Goal: Task Accomplishment & Management: Manage account settings

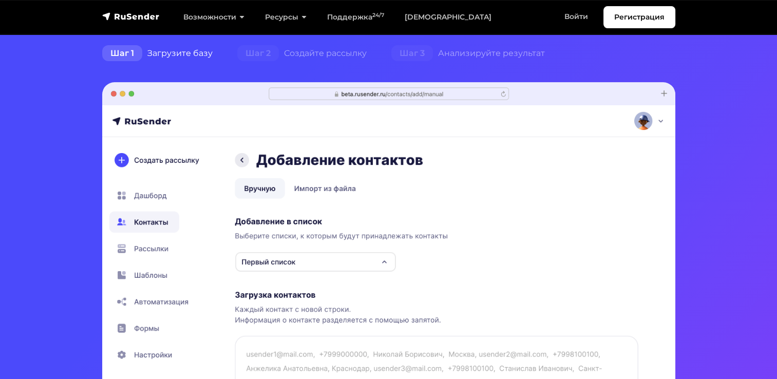
scroll to position [257, 0]
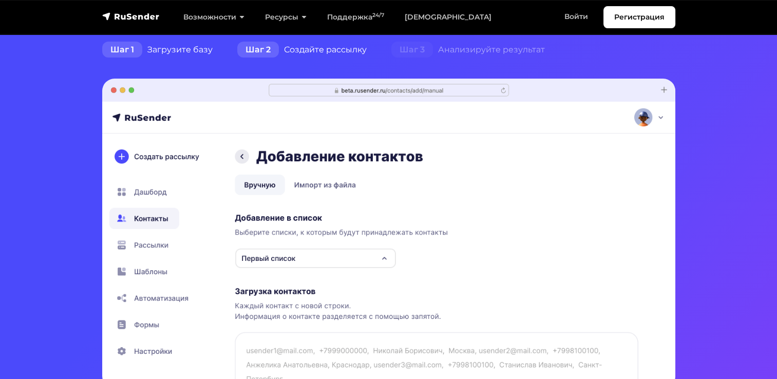
click at [334, 43] on div "Шаг 2 Создайте рассылку" at bounding box center [302, 50] width 154 height 21
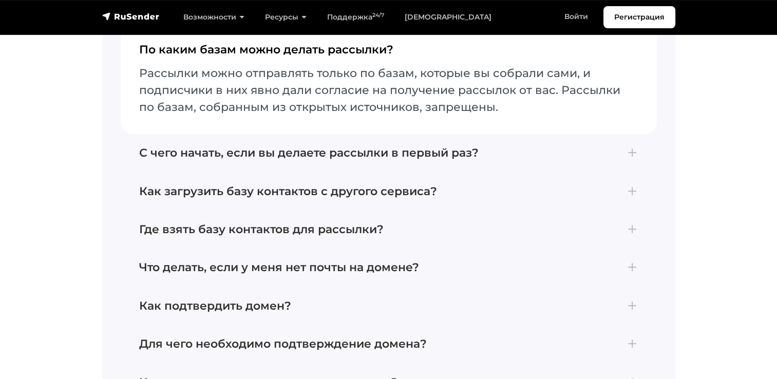
scroll to position [4301, 0]
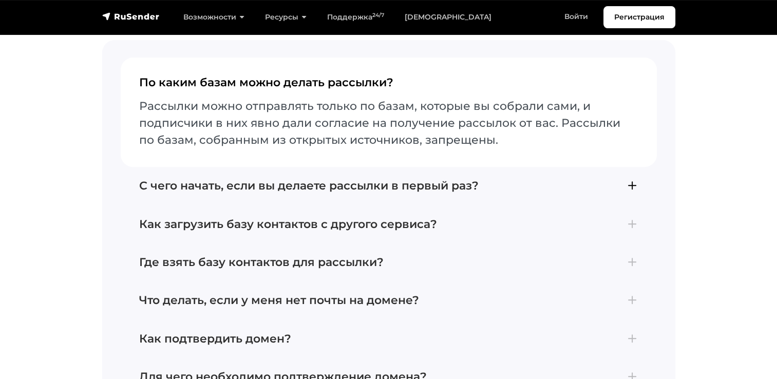
click at [604, 197] on button "С чего начать, если вы делаете рассылки в первый раз? Для отправки первой рассы…" at bounding box center [389, 186] width 536 height 38
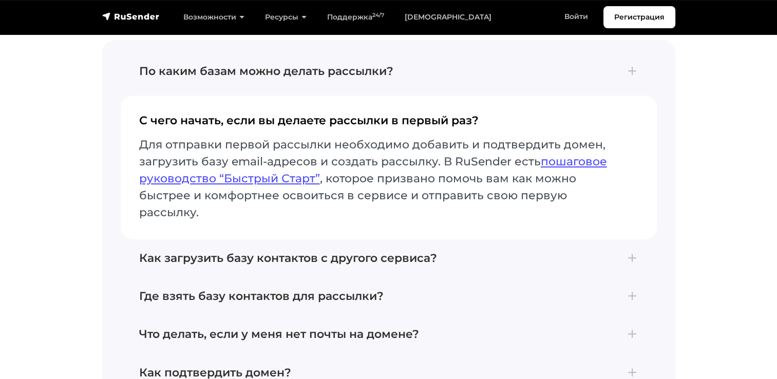
click at [684, 127] on section "Частые вопросы, отвечаем: По каким базам можно делать рассылки? Рассылки можно …" at bounding box center [388, 275] width 777 height 717
click at [579, 16] on link "Войти" at bounding box center [576, 16] width 44 height 21
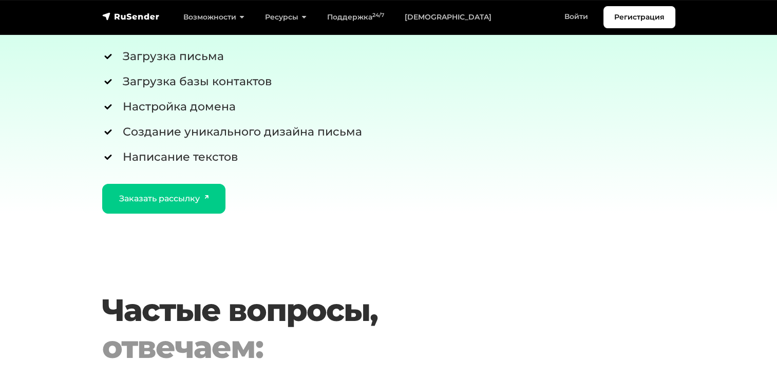
scroll to position [4301, 0]
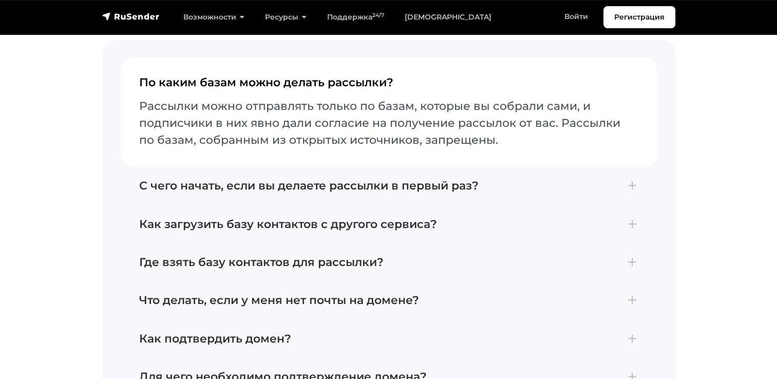
click at [584, 1] on nav "Регистрация Возможности Конструктор писем Формы подписки A/B–тестирование API и…" at bounding box center [388, 17] width 777 height 34
click at [579, 15] on link "Войти" at bounding box center [576, 16] width 44 height 21
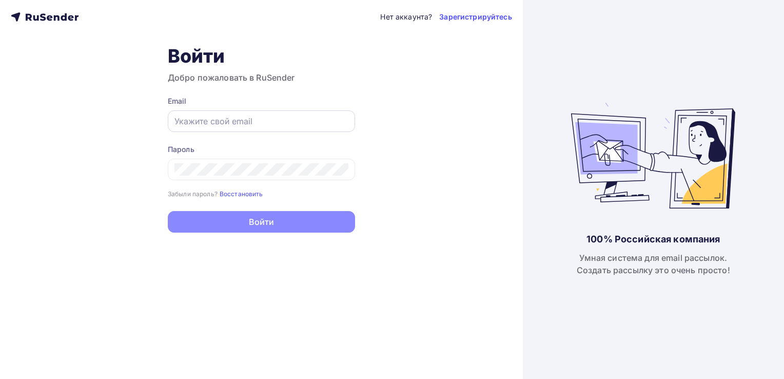
click at [284, 124] on input "text" at bounding box center [262, 121] width 174 height 12
click at [283, 84] on div "Войти Добро пожаловать в RuSender Email Пароль Забыли пароль? Восстановить Забы…" at bounding box center [261, 139] width 187 height 188
click at [456, 15] on link "Зарегистрируйтесь" at bounding box center [475, 17] width 72 height 10
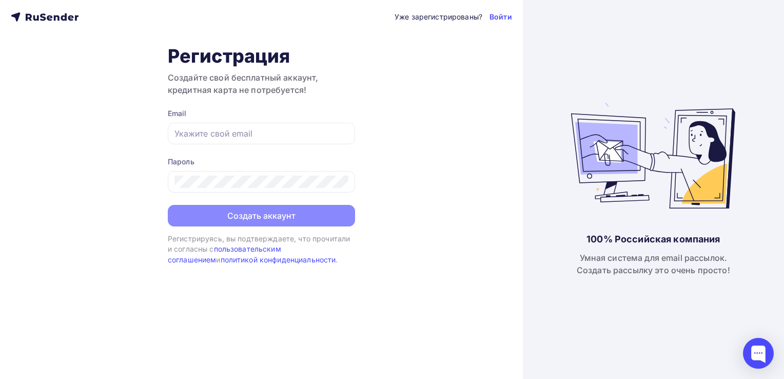
click at [404, 93] on div "Уже зарегистрированы? Войти Регистрация Создайте свой бесплатный аккаунт, креди…" at bounding box center [261, 189] width 523 height 379
click at [236, 130] on input "text" at bounding box center [262, 133] width 174 height 12
paste input "[EMAIL_ADDRESS][DOMAIN_NAME]"
type input "[EMAIL_ADDRESS][DOMAIN_NAME]"
click at [413, 177] on div "Уже зарегистрированы? Войти Регистрация Создайте свой бесплатный аккаунт, креди…" at bounding box center [261, 189] width 523 height 379
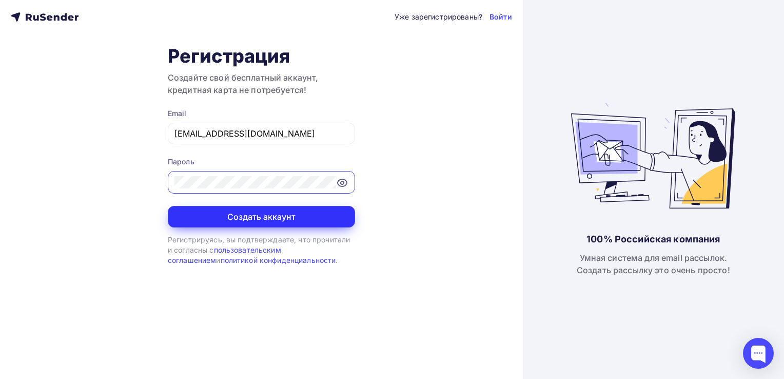
click at [314, 212] on button "Создать аккаунт" at bounding box center [261, 217] width 187 height 22
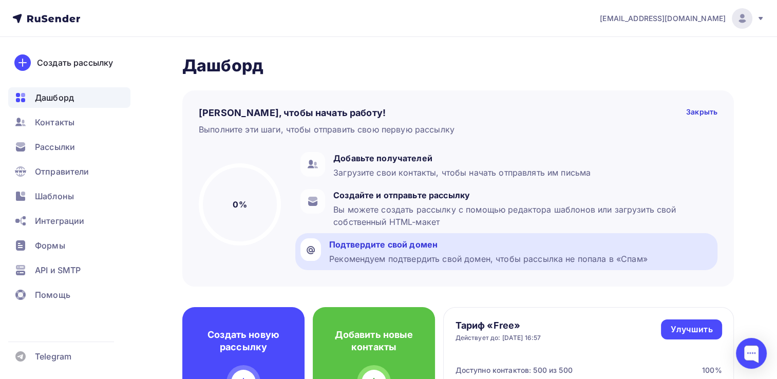
click at [403, 251] on div "Подтвердите свой домен Рекомендуем подтвердить свой домен, чтобы рассылка не по…" at bounding box center [488, 251] width 318 height 27
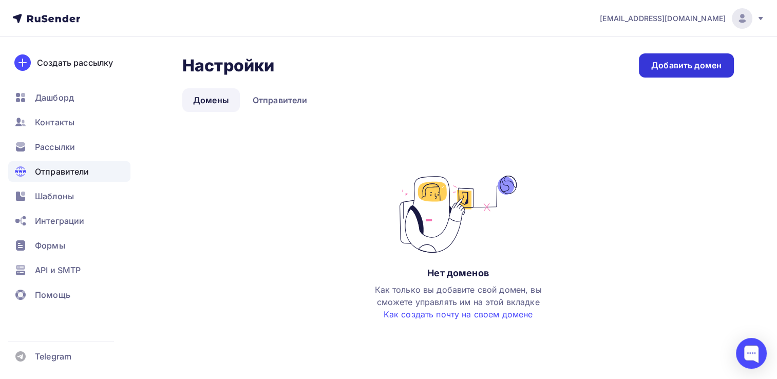
click at [694, 60] on div "Добавить домен" at bounding box center [686, 66] width 70 height 12
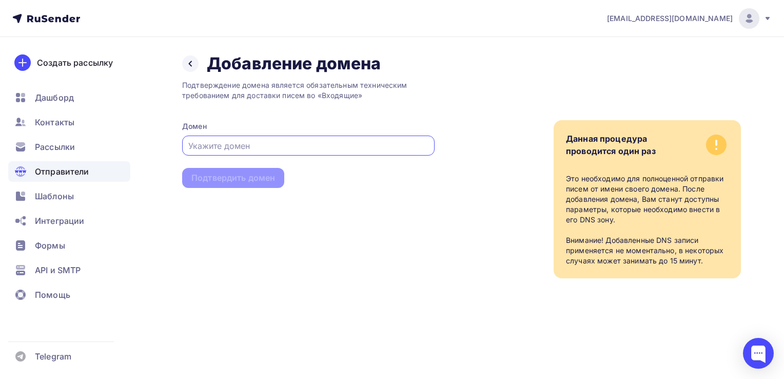
paste input "nastya-rybka.ru"
type input "nastya-rybka.ru"
click at [256, 181] on div "Подтвердить домен" at bounding box center [233, 178] width 84 height 12
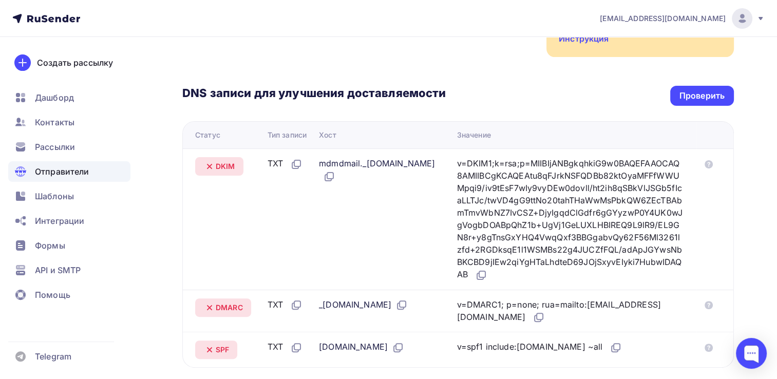
scroll to position [205, 0]
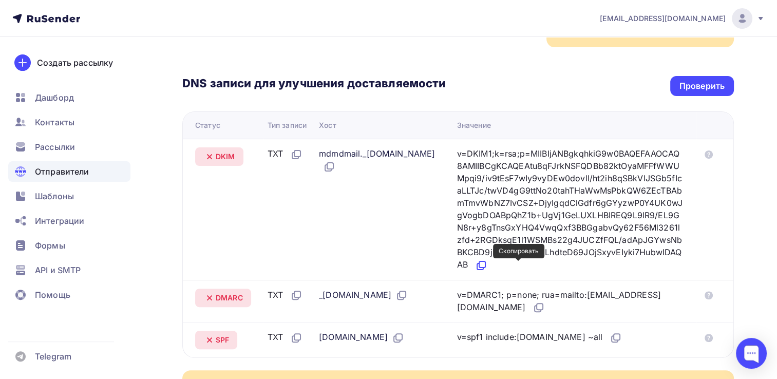
click at [487, 266] on icon at bounding box center [481, 265] width 12 height 12
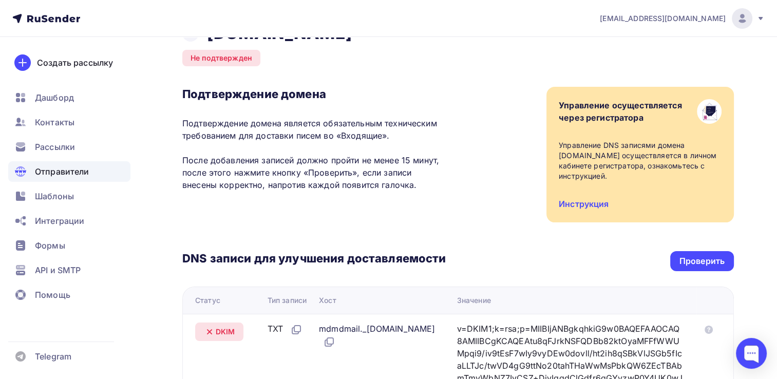
scroll to position [154, 0]
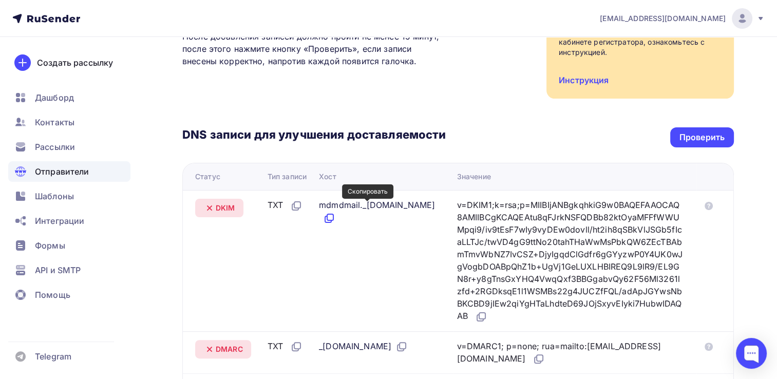
click at [333, 214] on icon at bounding box center [330, 217] width 6 height 6
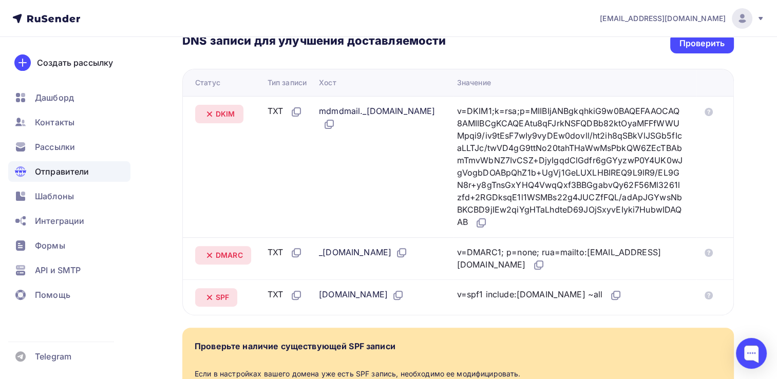
scroll to position [257, 0]
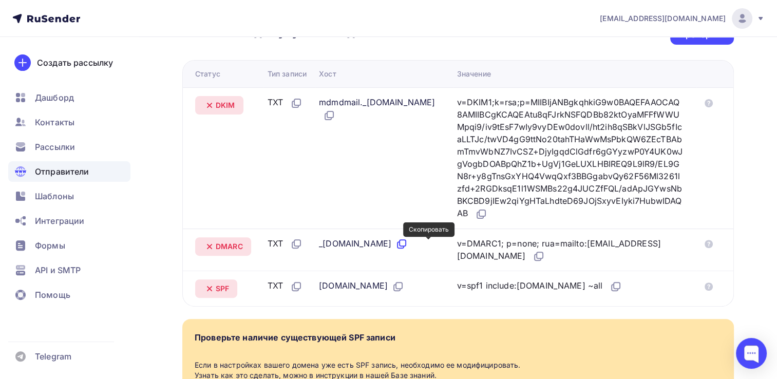
click at [408, 246] on icon at bounding box center [401, 244] width 12 height 12
click at [545, 256] on icon at bounding box center [538, 256] width 12 height 12
click at [397, 291] on icon at bounding box center [397, 287] width 6 height 6
click at [611, 285] on icon at bounding box center [614, 287] width 6 height 6
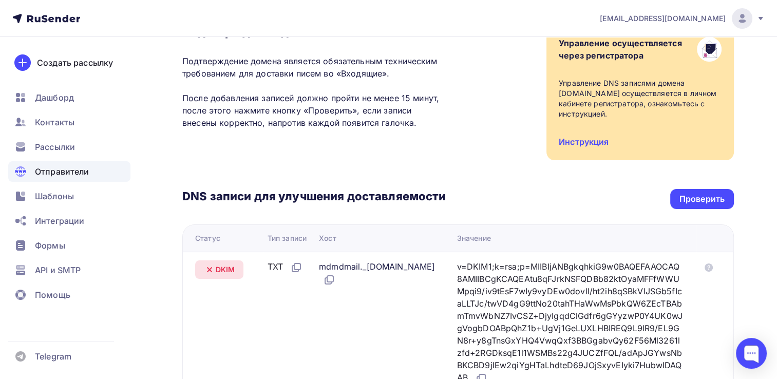
scroll to position [59, 0]
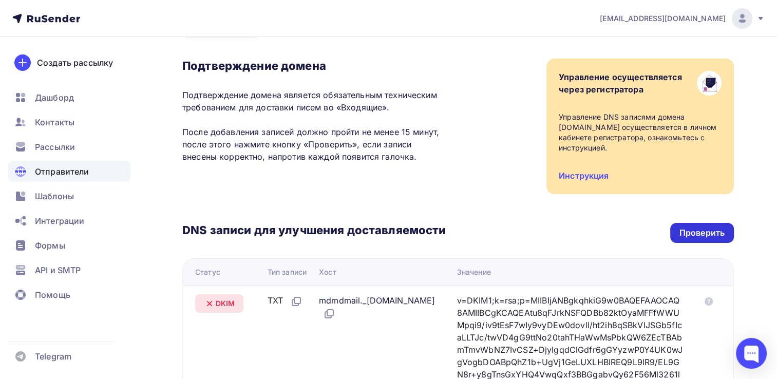
click at [670, 223] on div "Проверить" at bounding box center [702, 233] width 64 height 20
click at [675, 223] on div "Проверить" at bounding box center [702, 233] width 64 height 20
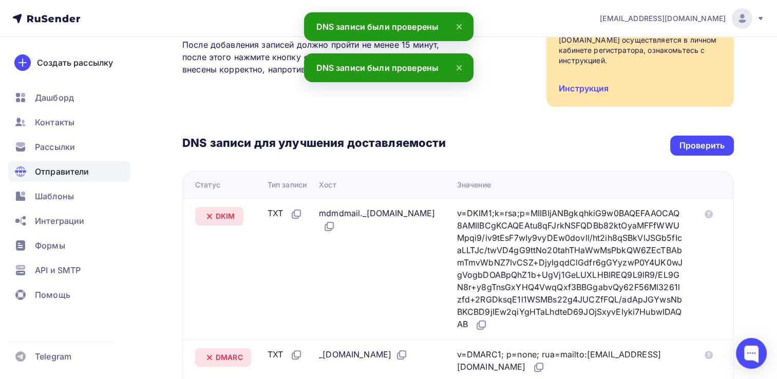
scroll to position [0, 0]
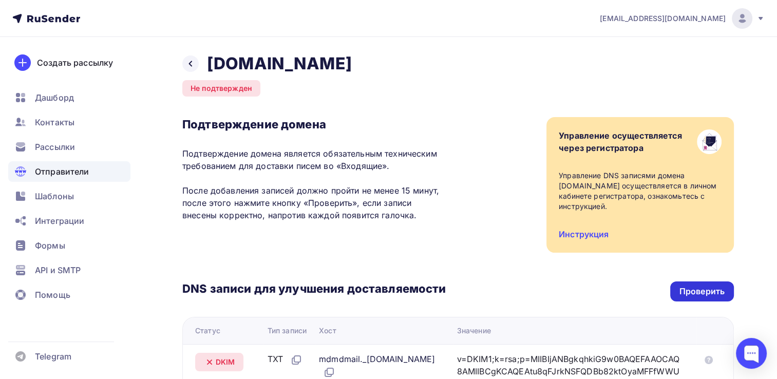
click at [697, 285] on div "Проверить" at bounding box center [701, 291] width 45 height 12
click at [702, 285] on div "Проверить" at bounding box center [701, 291] width 45 height 12
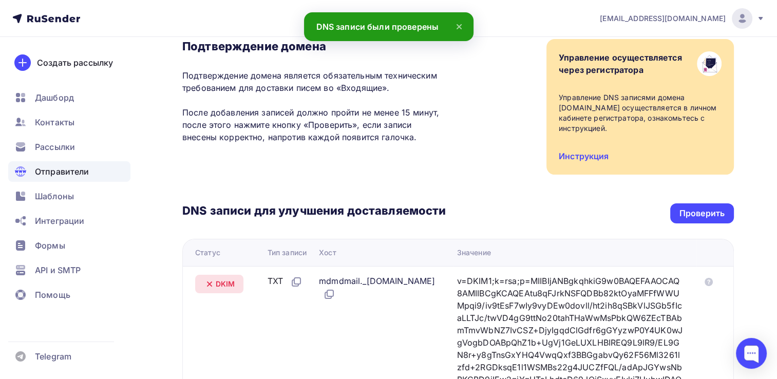
scroll to position [7, 0]
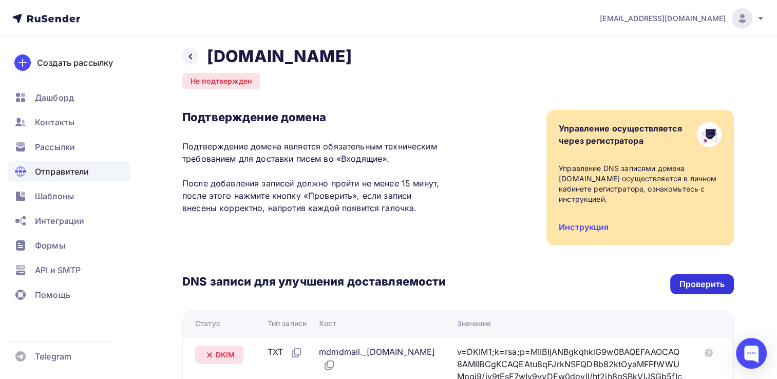
click at [684, 278] on div "Проверить" at bounding box center [701, 284] width 45 height 12
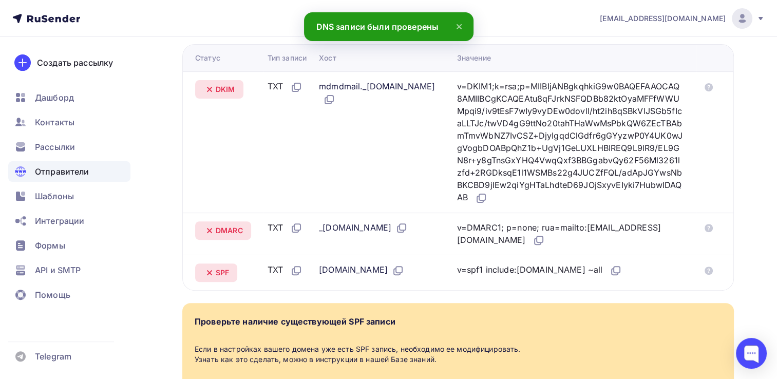
scroll to position [212, 0]
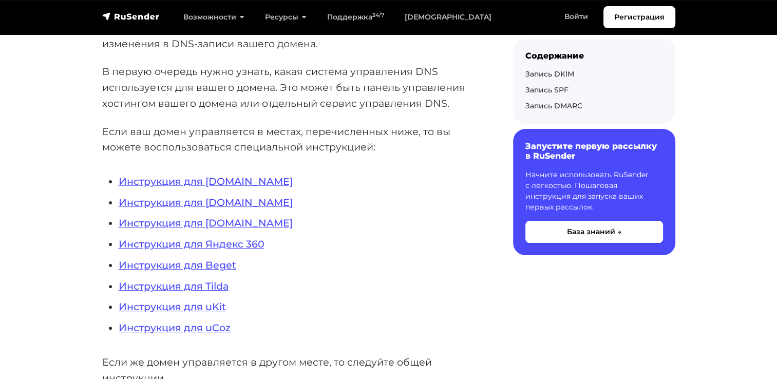
scroll to position [205, 0]
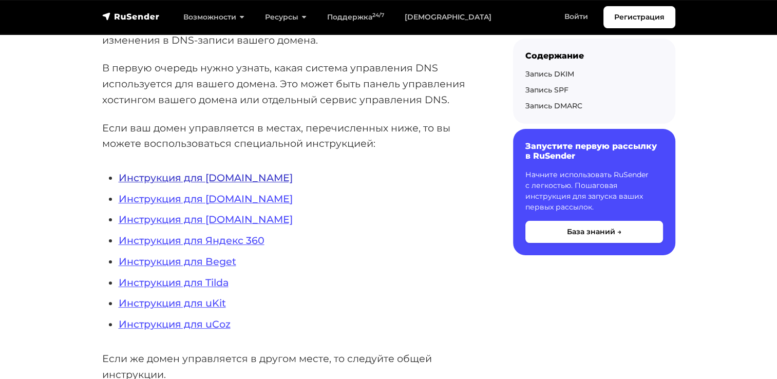
click at [194, 180] on link "Инструкция для REG.RU" at bounding box center [206, 177] width 174 height 12
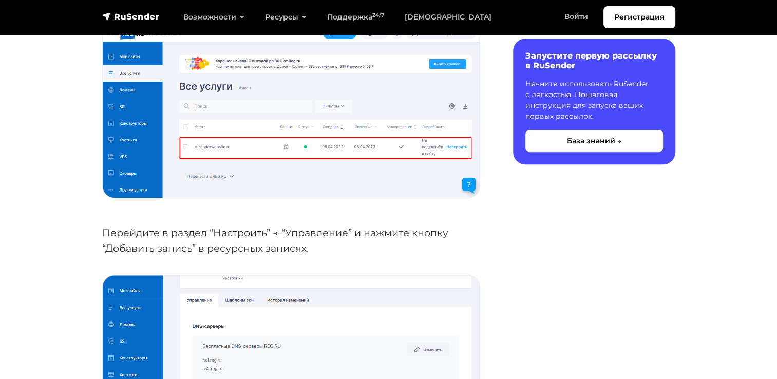
scroll to position [873, 0]
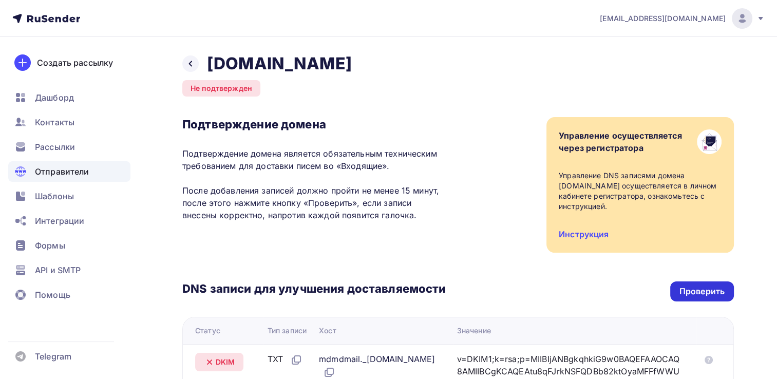
click at [706, 285] on div "Проверить" at bounding box center [701, 291] width 45 height 12
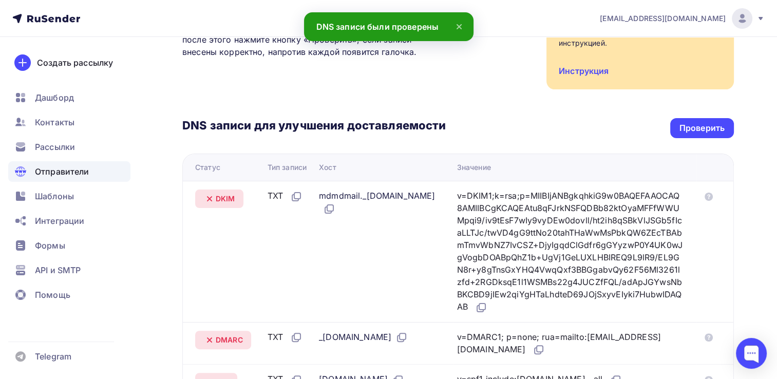
scroll to position [205, 0]
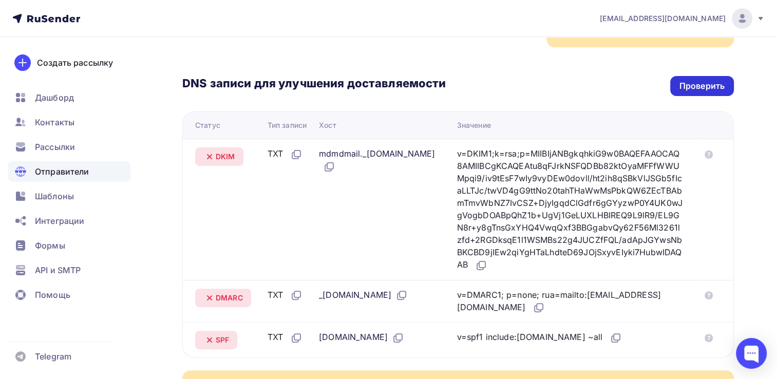
click at [698, 80] on div "Проверить" at bounding box center [701, 86] width 45 height 12
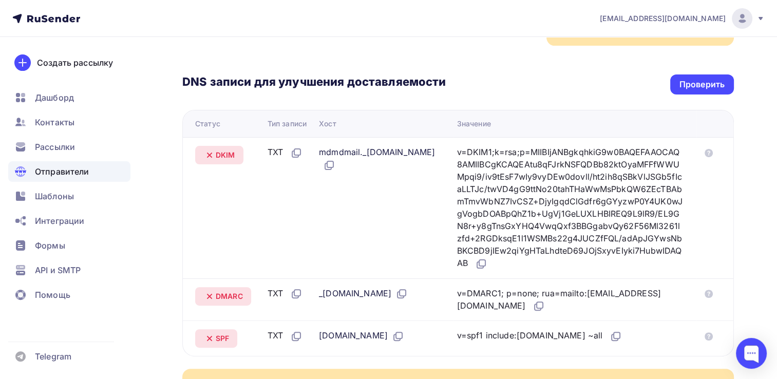
scroll to position [205, 0]
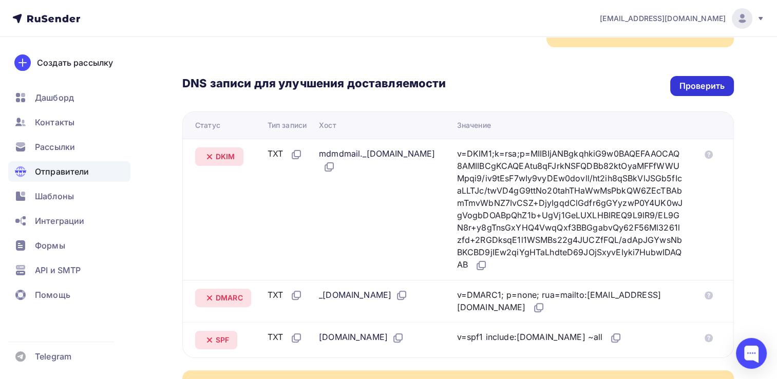
click at [685, 85] on div "DNS записи для улучшения доставляемости Проверить" at bounding box center [457, 86] width 551 height 20
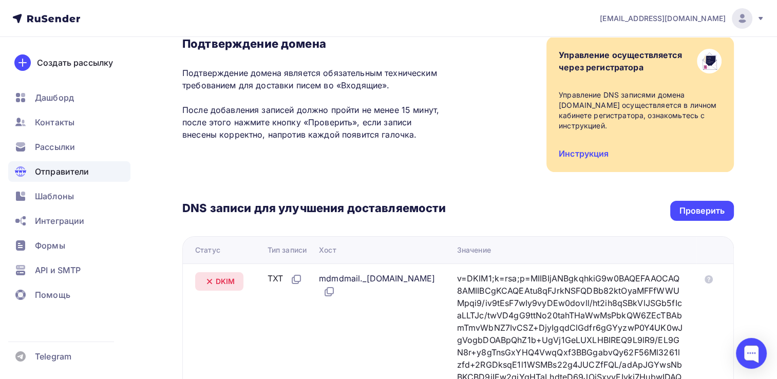
scroll to position [51, 0]
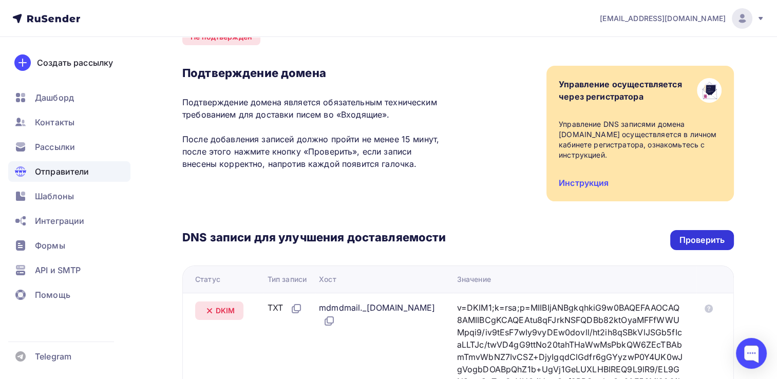
click at [715, 234] on div "Проверить" at bounding box center [701, 240] width 45 height 12
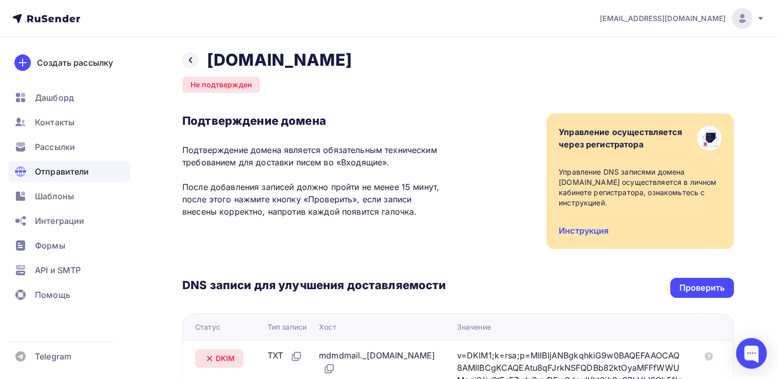
scroll to position [0, 0]
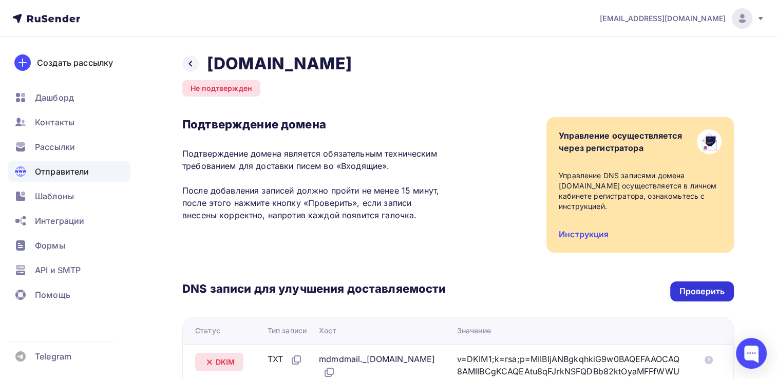
click at [725, 286] on div "Проверить" at bounding box center [702, 291] width 64 height 20
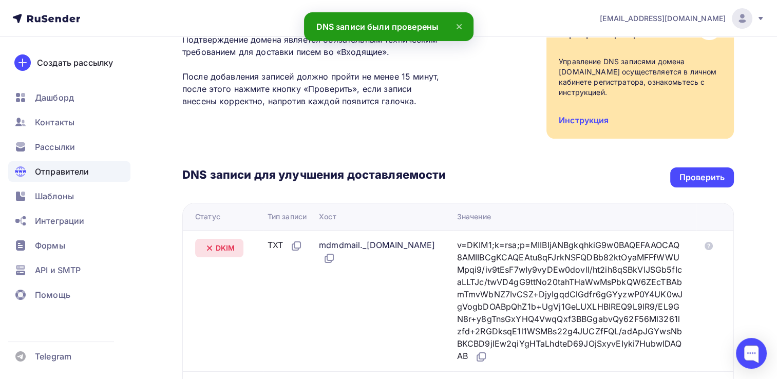
scroll to position [59, 0]
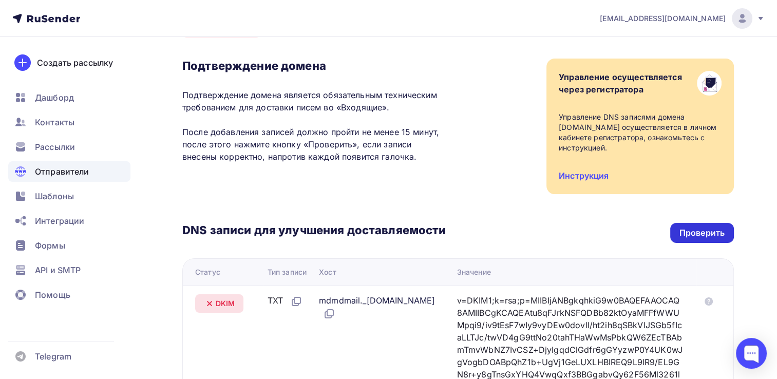
click at [711, 227] on div "Проверить" at bounding box center [701, 233] width 45 height 12
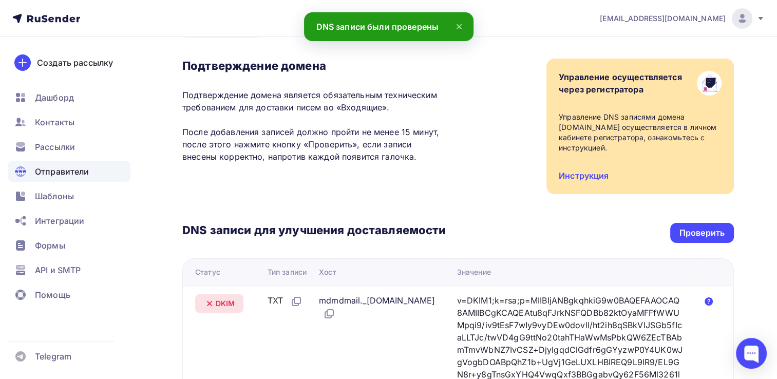
click at [706, 297] on icon at bounding box center [708, 301] width 8 height 8
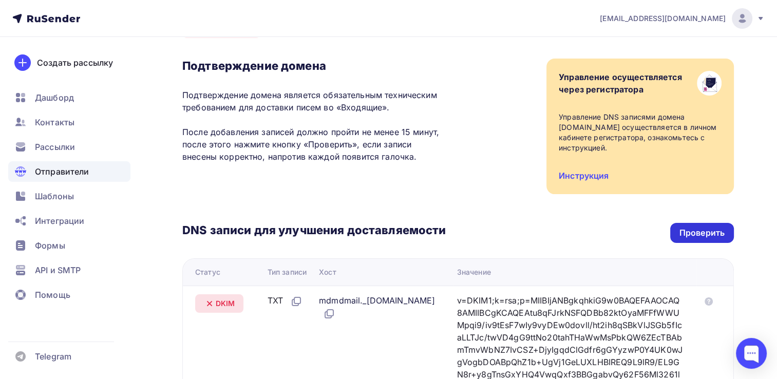
click at [694, 227] on div "Проверить" at bounding box center [701, 233] width 45 height 12
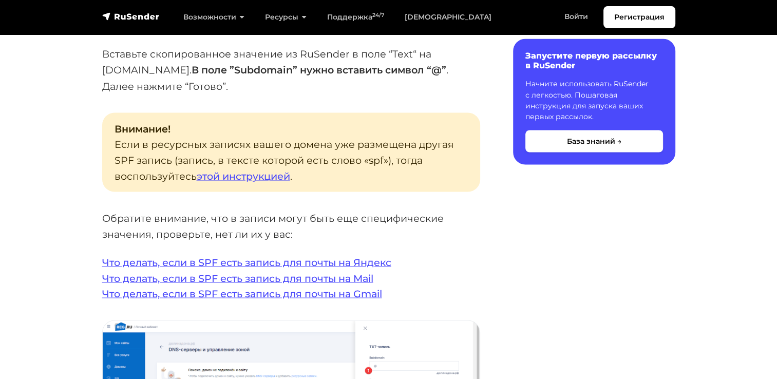
scroll to position [1899, 0]
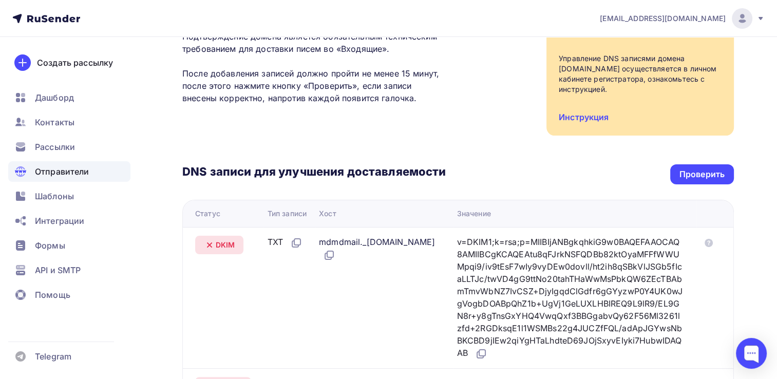
scroll to position [154, 0]
